Goal: Entertainment & Leisure: Consume media (video, audio)

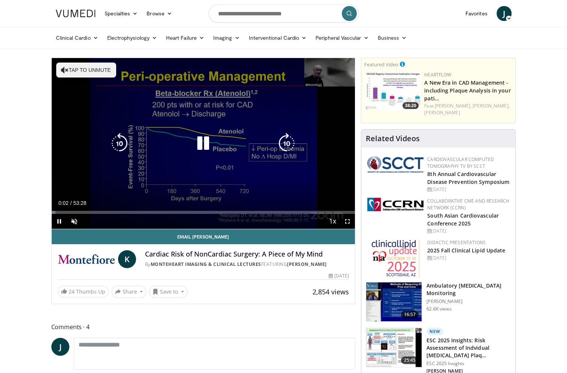
click at [201, 144] on icon "Video Player" at bounding box center [203, 143] width 21 height 21
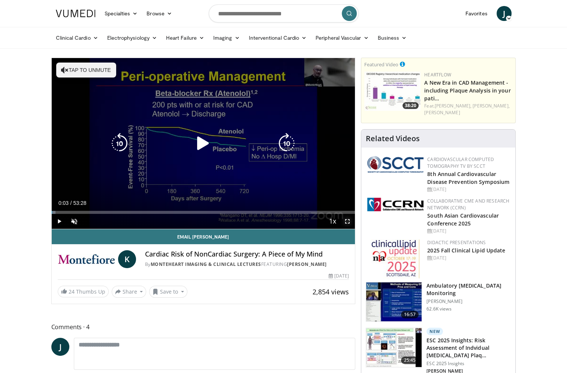
drag, startPoint x: 347, startPoint y: 224, endPoint x: 347, endPoint y: 263, distance: 38.6
click at [347, 224] on span "Video Player" at bounding box center [347, 221] width 15 height 15
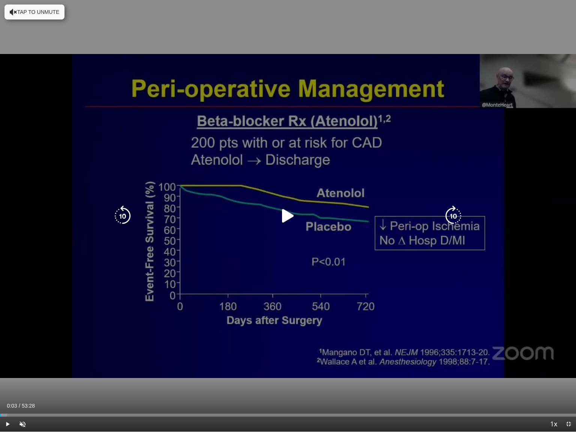
click at [105, 141] on div "10 seconds Tap to unmute" at bounding box center [288, 215] width 576 height 431
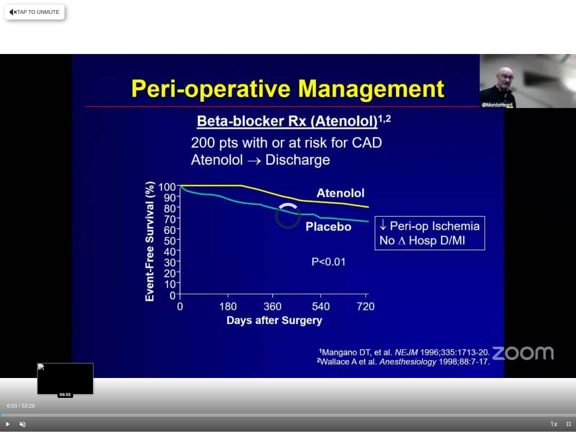
click at [65, 373] on div "Loaded : 1.55% 06:03 06:03" at bounding box center [288, 414] width 576 height 3
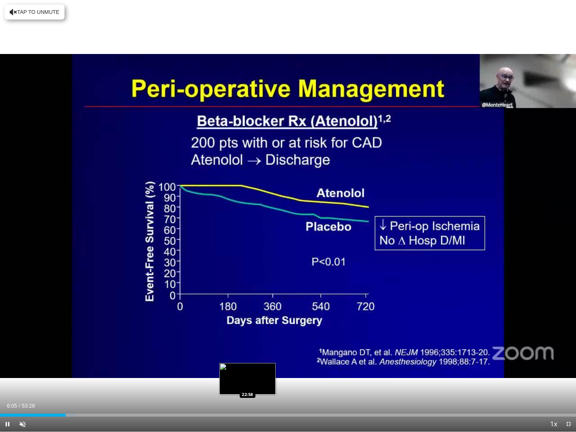
click at [248, 373] on div "Loaded : 13.38% 06:05 22:58" at bounding box center [288, 414] width 576 height 3
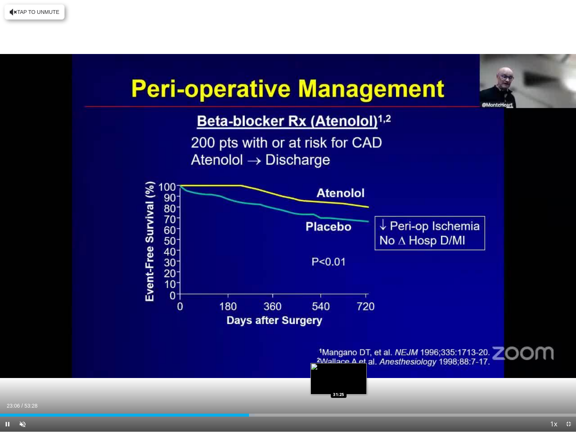
click at [338, 373] on div "Loaded : 44.19% 23:06 31:25" at bounding box center [288, 412] width 576 height 7
click at [442, 373] on div "Loaded : 60.07% 31:27 32:07" at bounding box center [288, 414] width 576 height 3
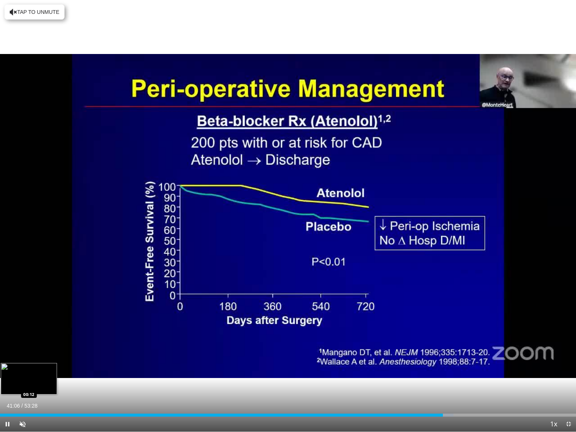
click at [2, 373] on div "Loaded : 78.74% 41:06 00:12" at bounding box center [288, 414] width 576 height 3
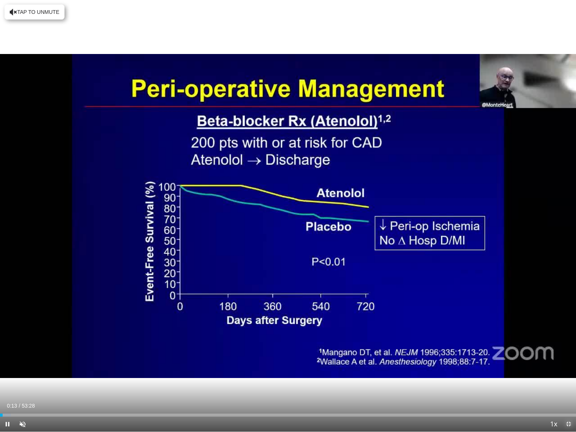
click at [565, 373] on span "Video Player" at bounding box center [568, 423] width 15 height 15
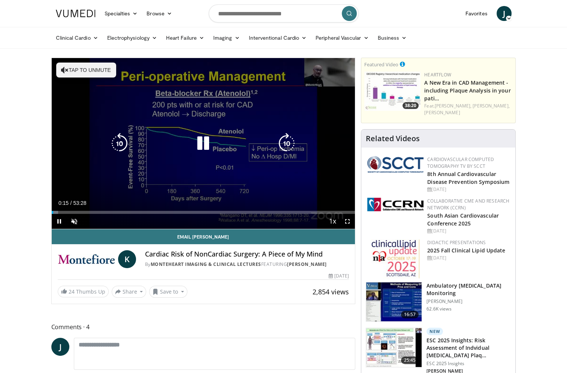
click at [207, 144] on icon "Video Player" at bounding box center [203, 143] width 21 height 21
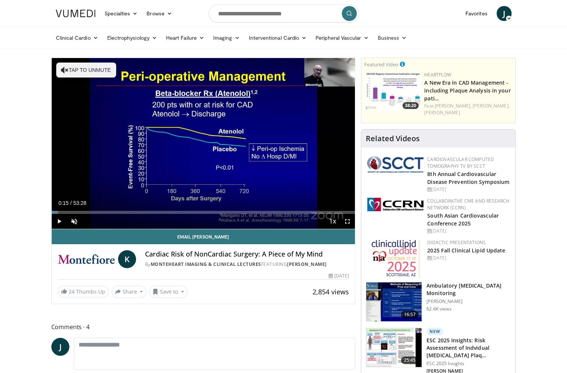
click at [345, 221] on span "Video Player" at bounding box center [347, 221] width 15 height 15
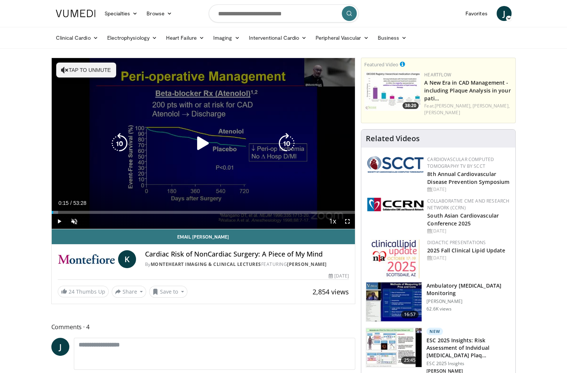
click at [204, 148] on icon "Video Player" at bounding box center [203, 143] width 21 height 21
click at [76, 219] on span "Video Player" at bounding box center [74, 221] width 15 height 15
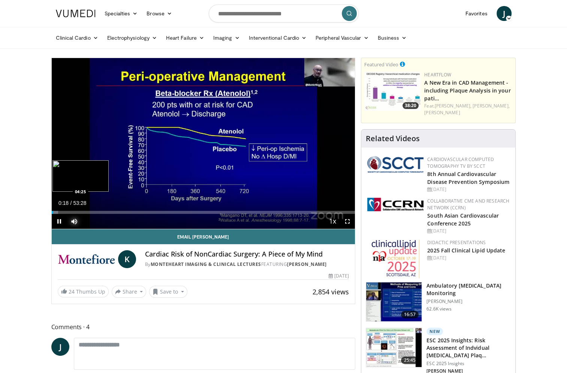
click at [76, 211] on div "Loaded : 2.18% 00:18 04:25" at bounding box center [203, 212] width 303 height 3
click at [54, 211] on div "04:27" at bounding box center [64, 212] width 25 height 3
click at [61, 217] on span "Video Player" at bounding box center [59, 221] width 15 height 15
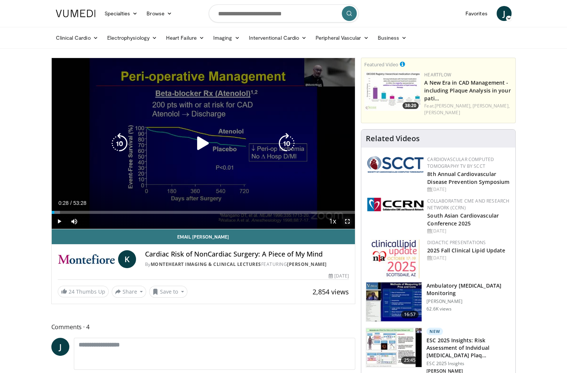
drag, startPoint x: 346, startPoint y: 223, endPoint x: 348, endPoint y: 262, distance: 39.0
click at [346, 223] on span "Video Player" at bounding box center [347, 221] width 15 height 15
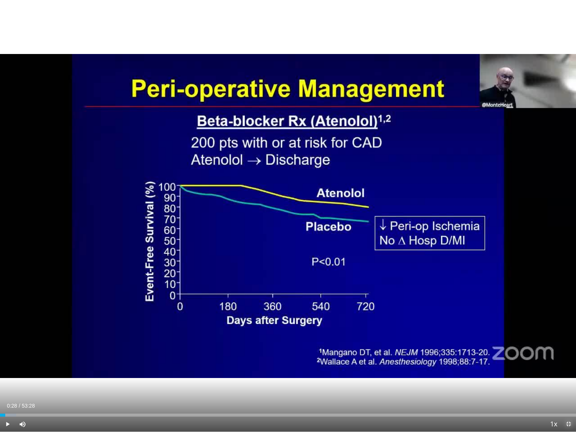
click at [567, 373] on span "Video Player" at bounding box center [568, 423] width 15 height 15
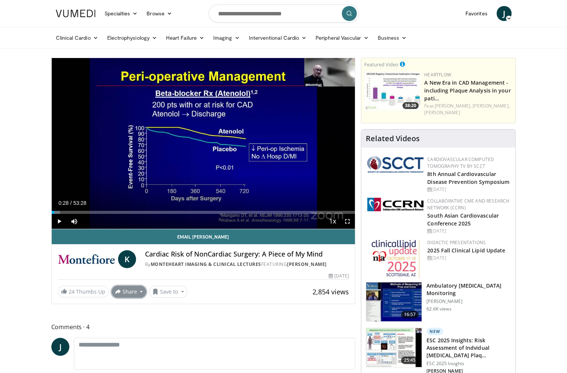
click at [135, 291] on button "Share" at bounding box center [129, 292] width 35 height 12
click at [119, 296] on button "Share" at bounding box center [129, 292] width 35 height 12
click at [120, 308] on span at bounding box center [122, 308] width 4 height 4
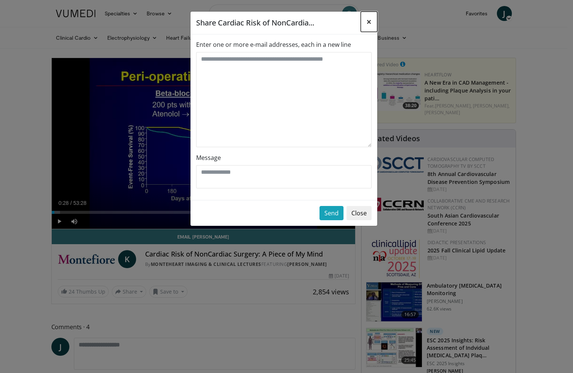
click at [368, 22] on span "×" at bounding box center [368, 21] width 5 height 12
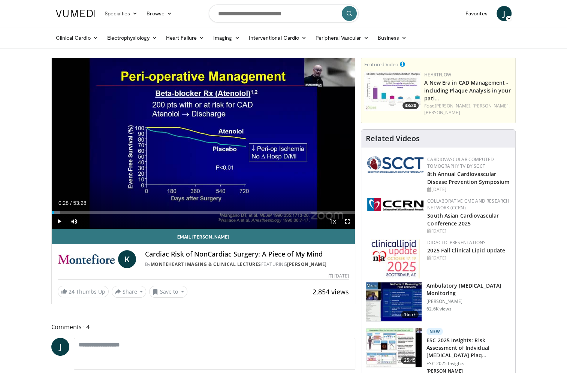
click at [346, 222] on span "Video Player" at bounding box center [347, 221] width 15 height 15
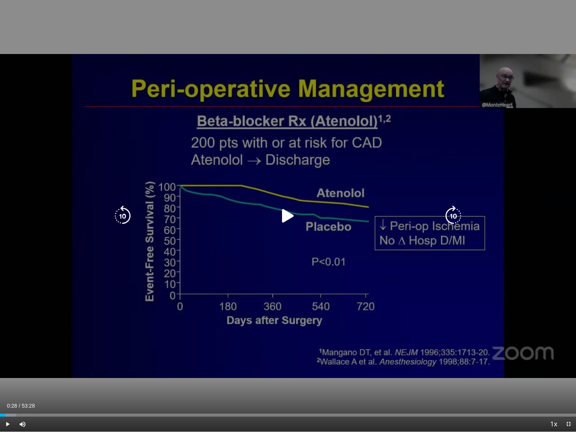
click at [286, 212] on icon "Video Player" at bounding box center [287, 215] width 21 height 21
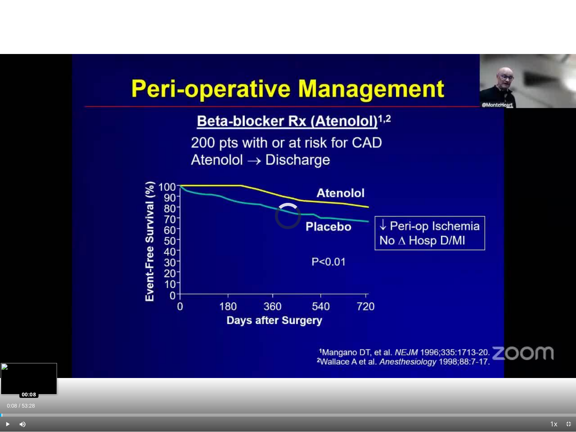
click at [1, 373] on div "Loaded : 0.31% 00:08 00:08" at bounding box center [288, 414] width 576 height 3
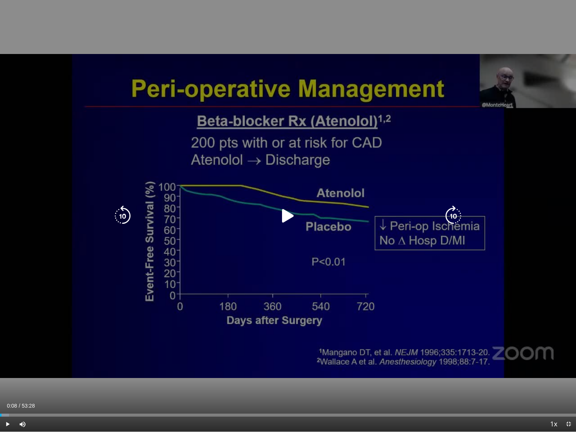
click at [289, 218] on icon "Video Player" at bounding box center [287, 215] width 21 height 21
click at [287, 213] on icon "Video Player" at bounding box center [287, 215] width 21 height 21
click at [287, 212] on icon "Video Player" at bounding box center [287, 215] width 21 height 21
click at [284, 216] on icon "Video Player" at bounding box center [287, 215] width 21 height 21
click at [293, 212] on icon "Video Player" at bounding box center [287, 215] width 21 height 21
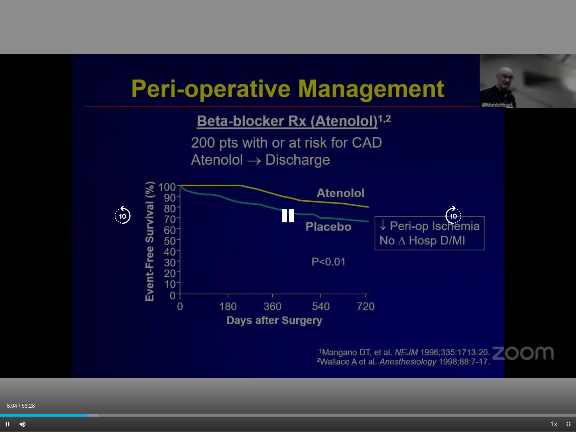
click at [285, 220] on icon "Video Player" at bounding box center [287, 215] width 21 height 21
click at [291, 210] on icon "Video Player" at bounding box center [287, 215] width 21 height 21
click at [287, 213] on icon "Video Player" at bounding box center [287, 215] width 21 height 21
click at [291, 218] on icon "Video Player" at bounding box center [287, 215] width 21 height 21
